Goal: Transaction & Acquisition: Purchase product/service

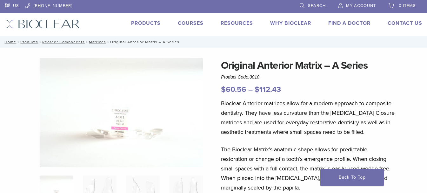
click at [152, 24] on link "Products" at bounding box center [146, 23] width 30 height 6
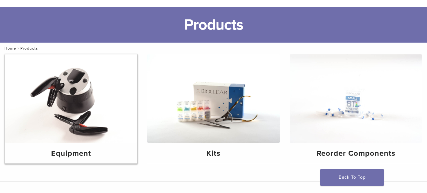
scroll to position [64, 0]
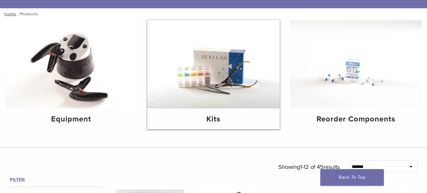
click at [215, 71] on img at bounding box center [213, 64] width 132 height 88
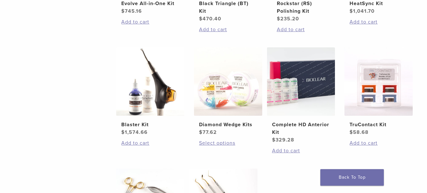
scroll to position [222, 0]
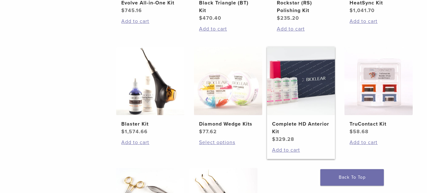
click at [277, 126] on h2 "Complete HD Anterior Kit" at bounding box center [301, 127] width 58 height 15
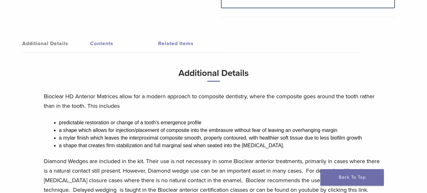
scroll to position [349, 0]
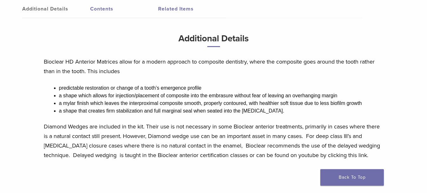
click at [102, 10] on link "Contents" at bounding box center [124, 9] width 68 height 18
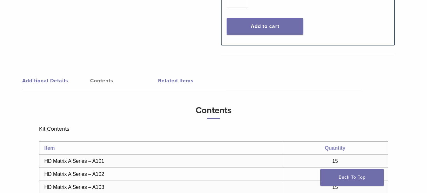
scroll to position [286, 0]
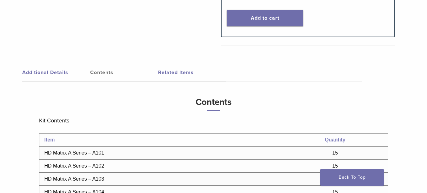
click at [33, 71] on link "Additional Details" at bounding box center [56, 73] width 68 height 18
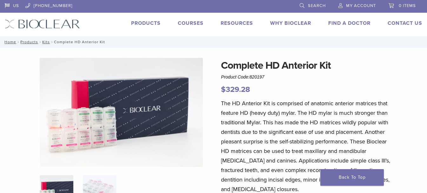
scroll to position [32, 0]
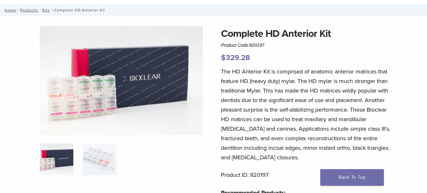
drag, startPoint x: 265, startPoint y: 47, endPoint x: 252, endPoint y: 48, distance: 13.7
click at [252, 48] on div "Complete HD Anterior Kit Product Code: 820197 $ 329.28" at bounding box center [308, 44] width 174 height 37
click at [272, 45] on div "Complete HD Anterior Kit Product Code: 820197 $ 329.28" at bounding box center [308, 44] width 174 height 37
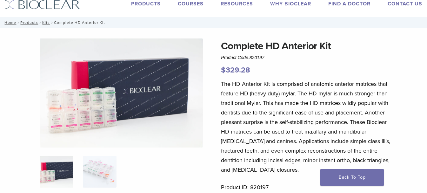
scroll to position [0, 0]
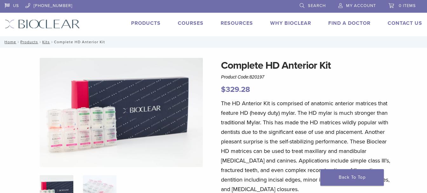
click at [147, 21] on link "Products" at bounding box center [146, 23] width 30 height 6
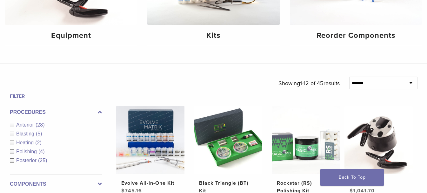
scroll to position [127, 0]
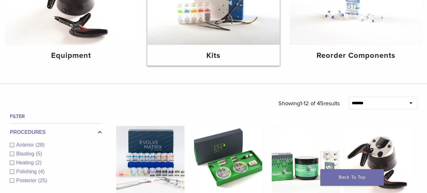
click at [196, 48] on div "Kits" at bounding box center [213, 55] width 132 height 21
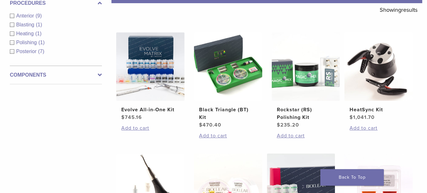
scroll to position [127, 0]
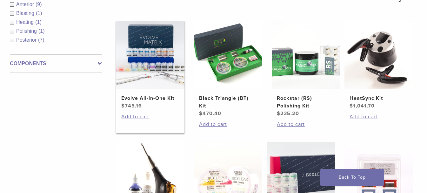
click at [145, 97] on h2 "Evolve All-in-One Kit" at bounding box center [150, 98] width 58 height 8
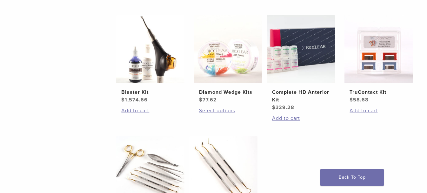
scroll to position [222, 0]
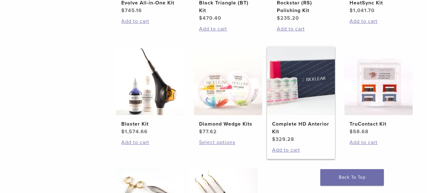
click at [278, 125] on h2 "Complete HD Anterior Kit" at bounding box center [301, 127] width 58 height 15
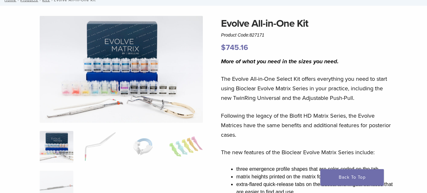
scroll to position [32, 0]
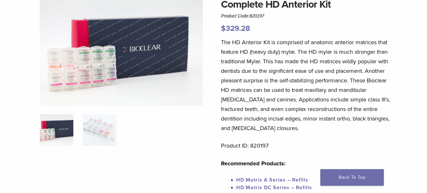
scroll to position [64, 0]
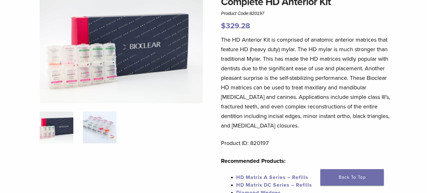
click at [89, 130] on img at bounding box center [100, 128] width 34 height 32
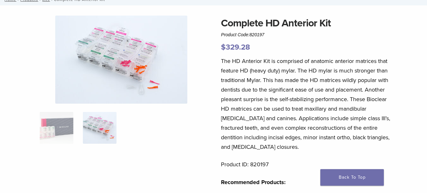
scroll to position [32, 0]
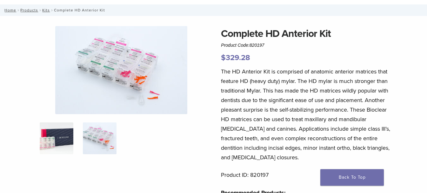
click at [69, 140] on img at bounding box center [57, 138] width 34 height 32
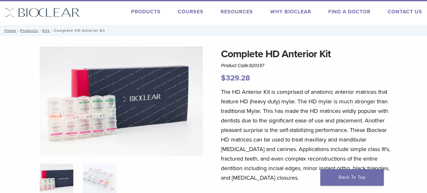
scroll to position [0, 0]
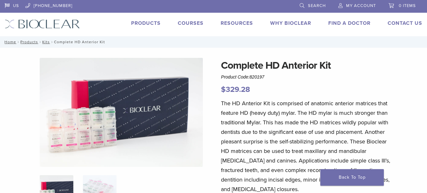
click at [134, 24] on link "Products" at bounding box center [146, 23] width 30 height 6
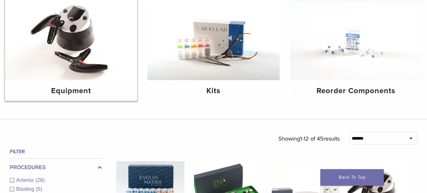
scroll to position [95, 0]
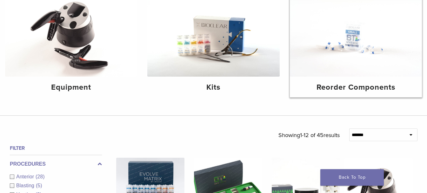
click at [376, 76] on img at bounding box center [356, 32] width 132 height 88
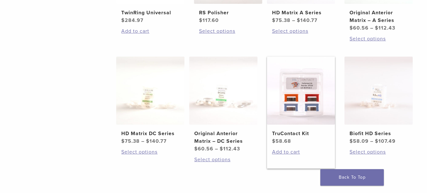
scroll to position [349, 0]
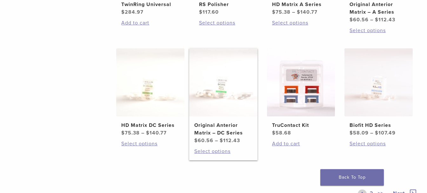
click at [231, 127] on h2 "Original Anterior Matrix – DC Series" at bounding box center [223, 128] width 58 height 15
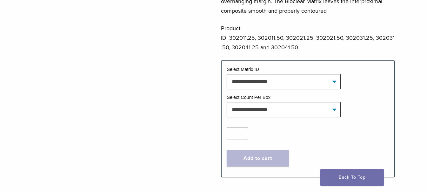
scroll to position [254, 0]
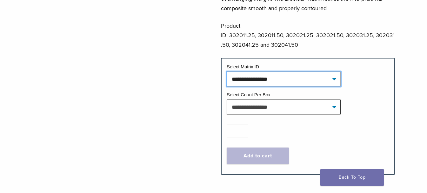
click at [245, 71] on select "**********" at bounding box center [284, 78] width 114 height 15
click at [227, 71] on select "**********" at bounding box center [284, 78] width 114 height 15
select select "*****"
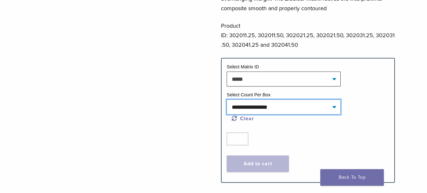
click at [249, 99] on select "**********" at bounding box center [284, 106] width 114 height 15
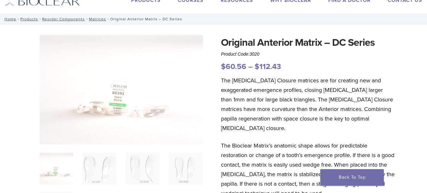
scroll to position [0, 0]
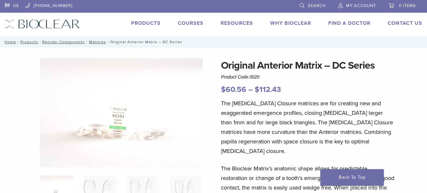
click at [150, 22] on link "Products" at bounding box center [146, 23] width 30 height 6
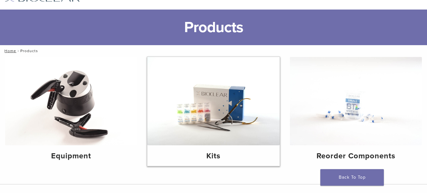
scroll to position [95, 0]
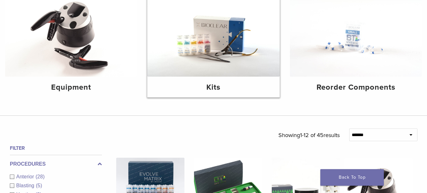
click at [224, 69] on img at bounding box center [213, 32] width 132 height 88
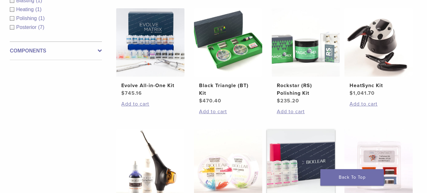
scroll to position [222, 0]
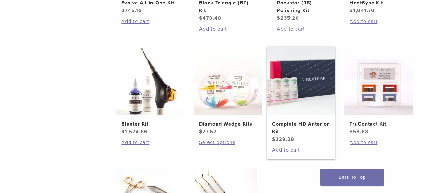
click at [285, 128] on h2 "Complete HD Anterior Kit" at bounding box center [301, 127] width 58 height 15
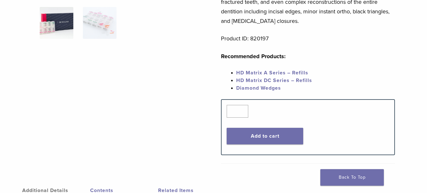
scroll to position [191, 0]
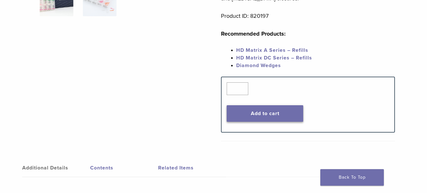
click at [288, 114] on button "Add to cart" at bounding box center [265, 113] width 77 height 17
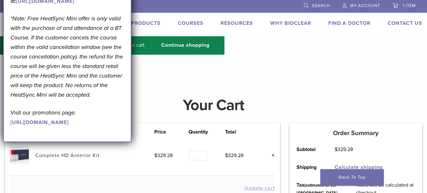
click at [290, 67] on div "“Complete HD Anterior Kit” has been added to your cart. Continue shopping" at bounding box center [213, 52] width 427 height 32
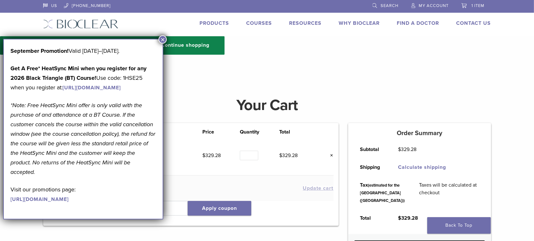
drag, startPoint x: 411, startPoint y: 0, endPoint x: 163, endPoint y: 39, distance: 251.8
click at [163, 39] on button "×" at bounding box center [163, 39] width 8 height 8
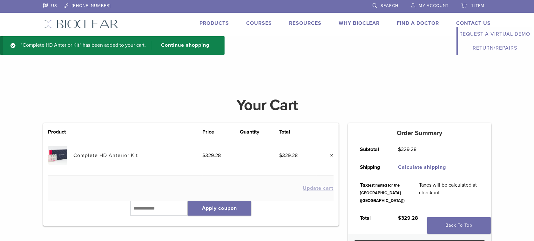
click at [427, 23] on link "Contact Us" at bounding box center [474, 23] width 35 height 6
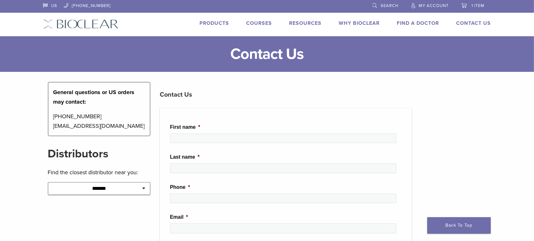
click at [433, 5] on span "My Account" at bounding box center [434, 5] width 30 height 5
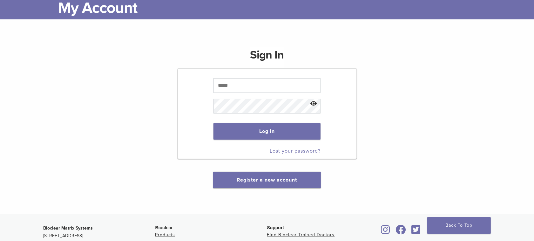
scroll to position [79, 0]
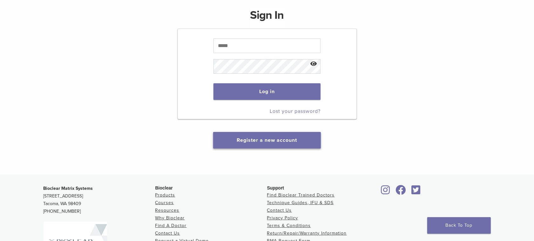
click at [275, 135] on button "Register a new account" at bounding box center [266, 140] width 107 height 17
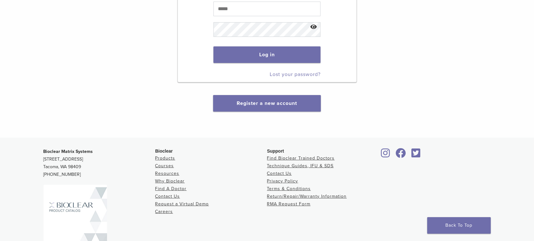
scroll to position [119, 0]
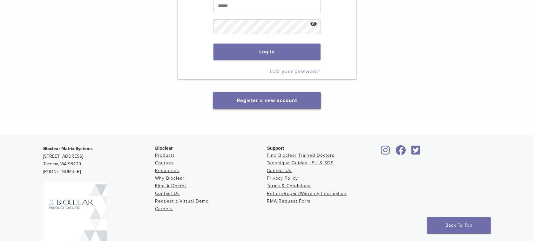
click at [258, 99] on link "Register a new account" at bounding box center [267, 100] width 60 height 6
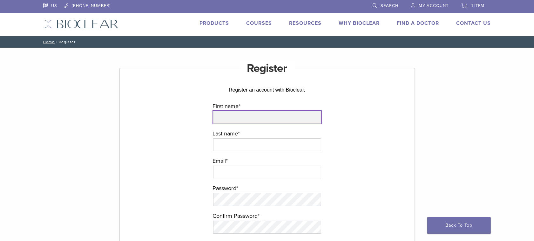
click at [285, 120] on input "First name *" at bounding box center [267, 117] width 108 height 13
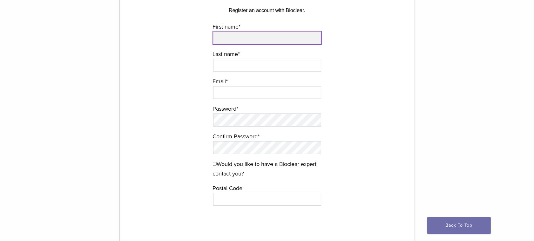
scroll to position [40, 0]
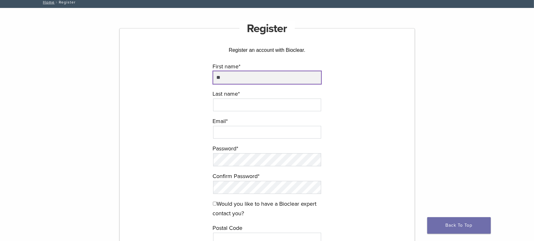
type input "*"
type input "*****"
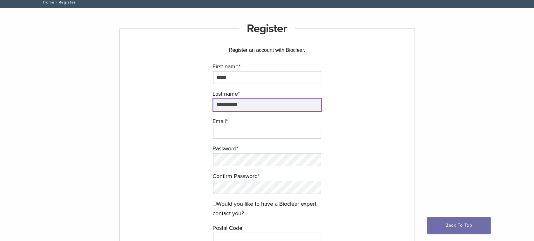
type input "**********"
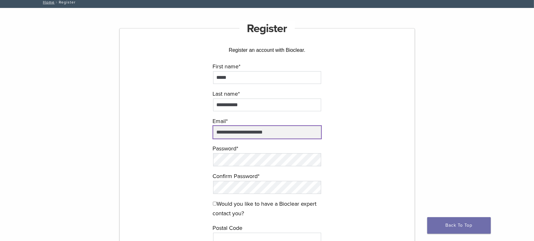
type input "**********"
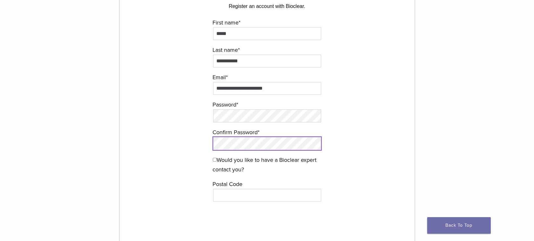
scroll to position [119, 0]
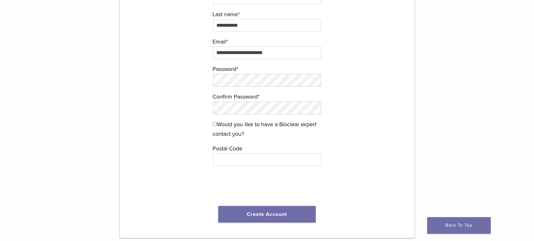
click at [234, 123] on label "Would you like to have a Bioclear expert contact you?" at bounding box center [267, 128] width 109 height 19
click at [227, 162] on input "text" at bounding box center [267, 159] width 108 height 13
type input "*****"
click at [258, 215] on button "Create Account" at bounding box center [267, 214] width 98 height 17
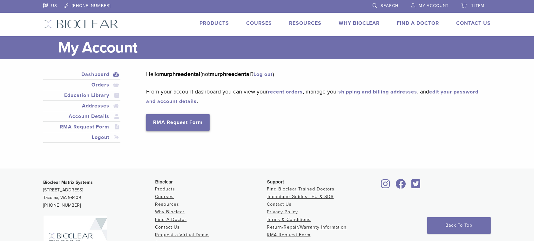
click at [190, 121] on link "RMA Request Form" at bounding box center [178, 122] width 64 height 17
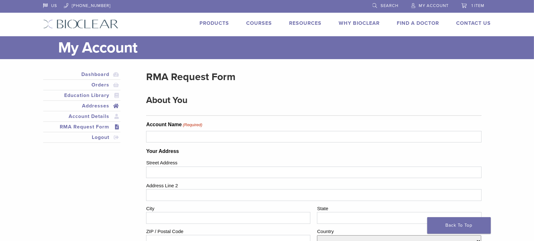
click at [104, 105] on link "Addresses" at bounding box center [81, 106] width 75 height 8
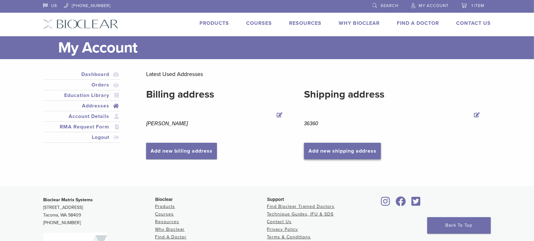
click at [348, 145] on link "Add new shipping address" at bounding box center [342, 151] width 77 height 17
click at [339, 143] on link "Add new shipping address" at bounding box center [342, 151] width 77 height 17
click at [340, 150] on link "Add new shipping address" at bounding box center [342, 151] width 77 height 17
click at [343, 152] on link "Add new shipping address" at bounding box center [342, 151] width 77 height 17
click at [209, 23] on link "Products" at bounding box center [215, 23] width 30 height 6
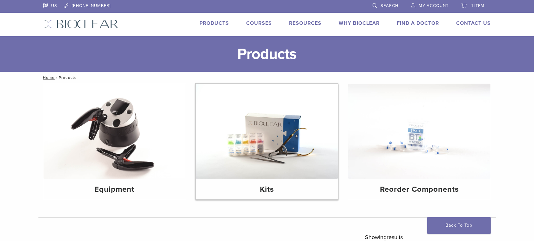
click at [257, 179] on div "Kits" at bounding box center [267, 189] width 142 height 21
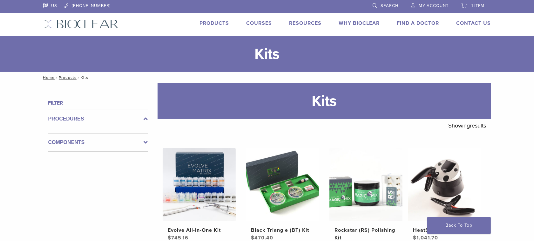
click at [473, 4] on span "1 item" at bounding box center [478, 5] width 13 height 5
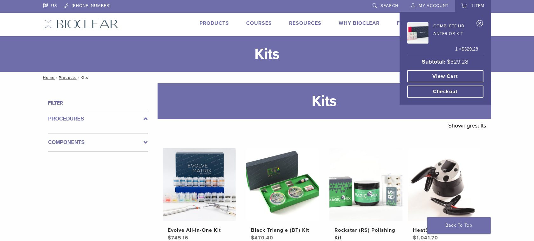
click at [422, 29] on img at bounding box center [417, 32] width 21 height 21
